Goal: Obtain resource: Obtain resource

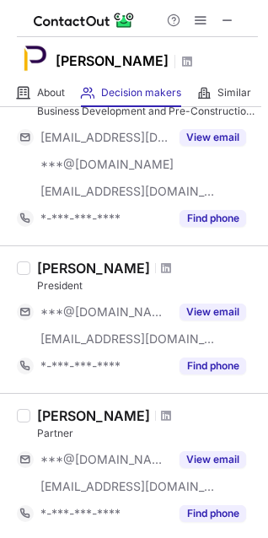
scroll to position [607, 0]
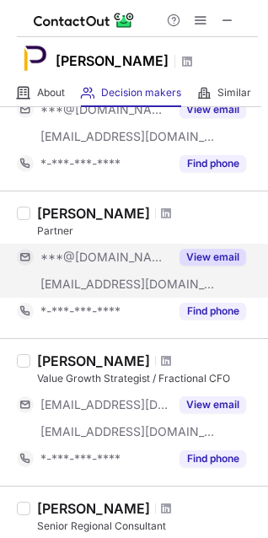
click at [208, 258] on button "View email" at bounding box center [213, 257] width 67 height 17
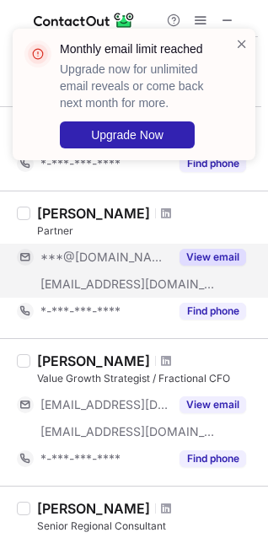
scroll to position [809, 0]
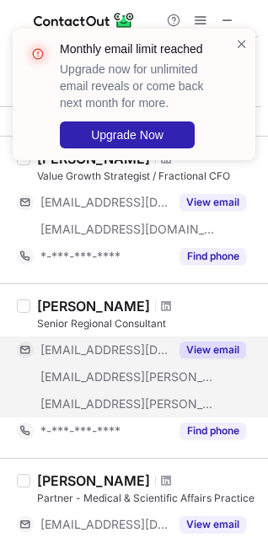
click at [205, 358] on div "View email" at bounding box center [207, 349] width 77 height 27
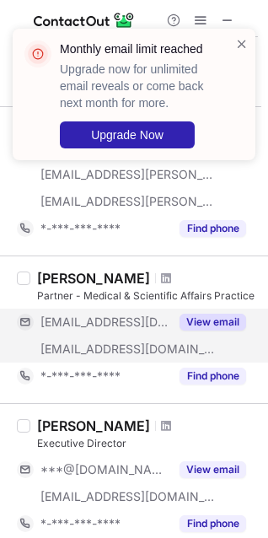
click at [212, 321] on button "View email" at bounding box center [213, 322] width 67 height 17
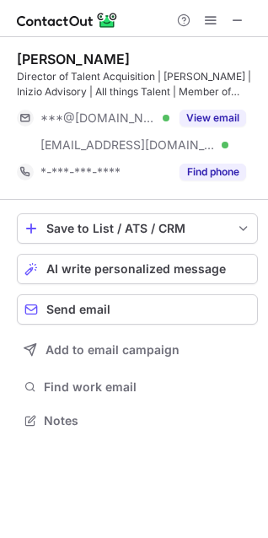
scroll to position [408, 268]
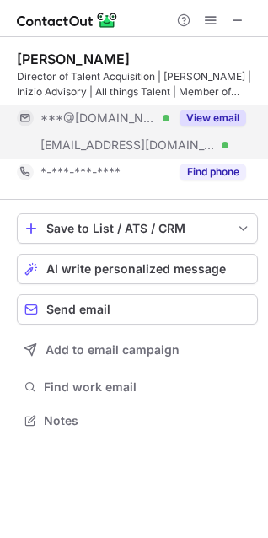
click at [207, 112] on button "View email" at bounding box center [213, 118] width 67 height 17
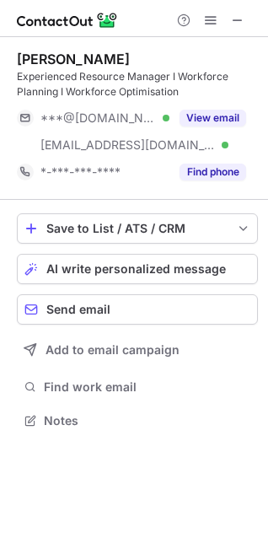
scroll to position [408, 268]
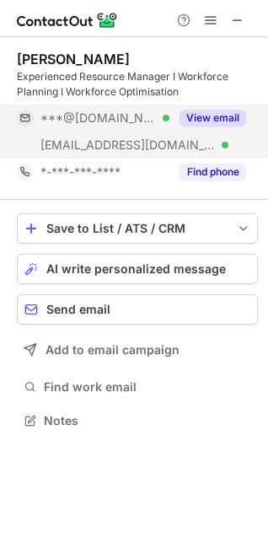
click at [225, 117] on button "View email" at bounding box center [213, 118] width 67 height 17
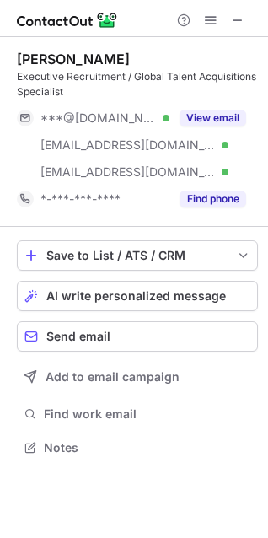
scroll to position [435, 268]
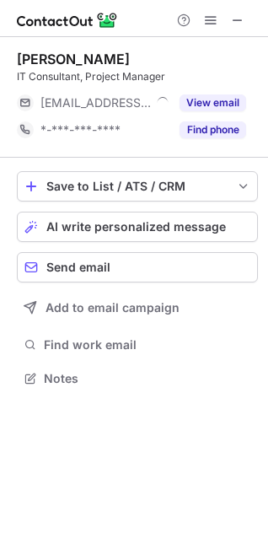
scroll to position [8, 8]
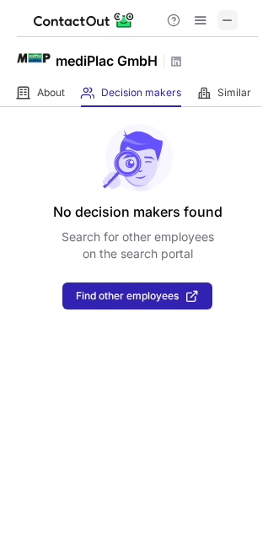
click at [227, 21] on span at bounding box center [227, 19] width 13 height 13
